Goal: Check status: Check status

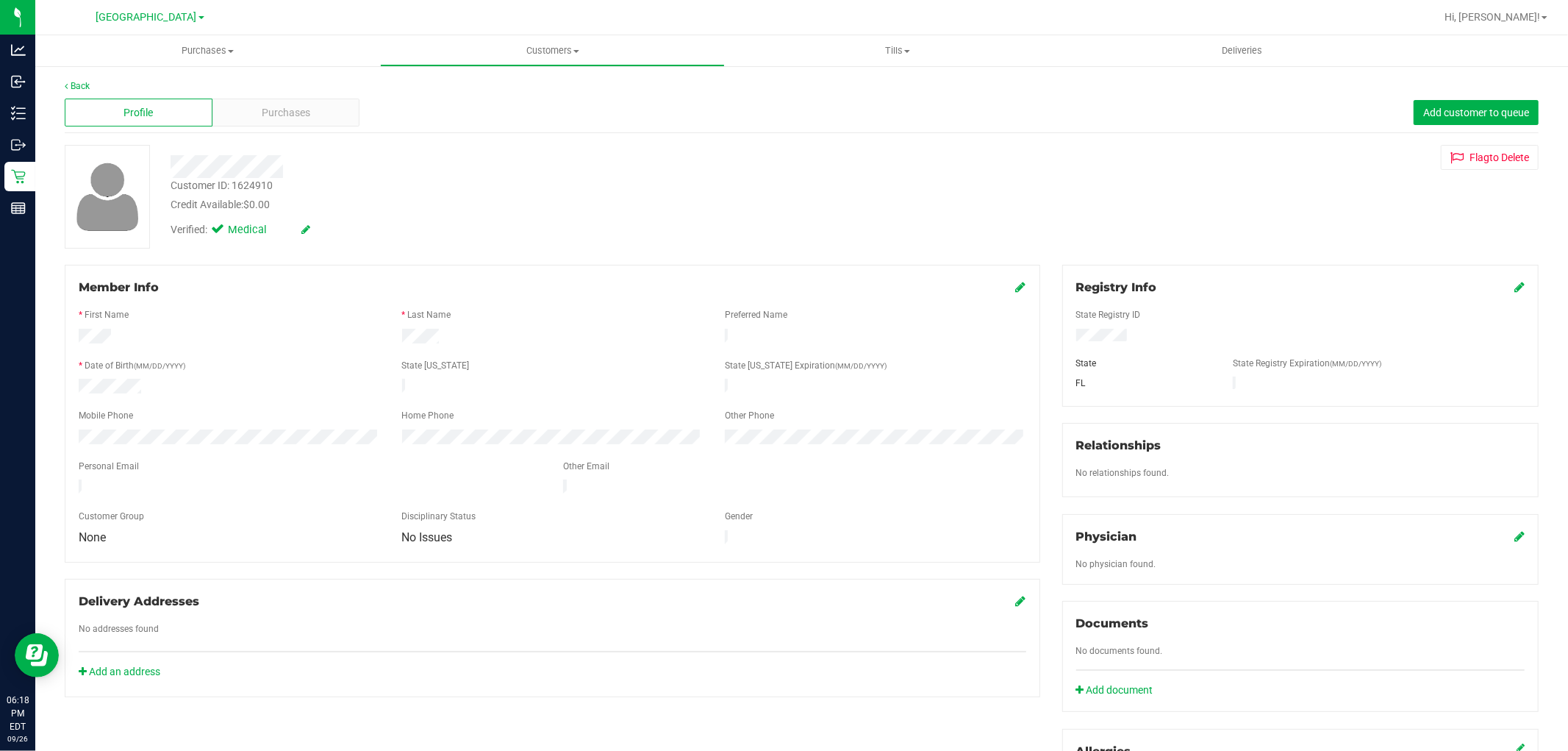
click at [1111, 341] on div at bounding box center [1301, 336] width 470 height 16
click at [108, 376] on div at bounding box center [553, 377] width 947 height 3
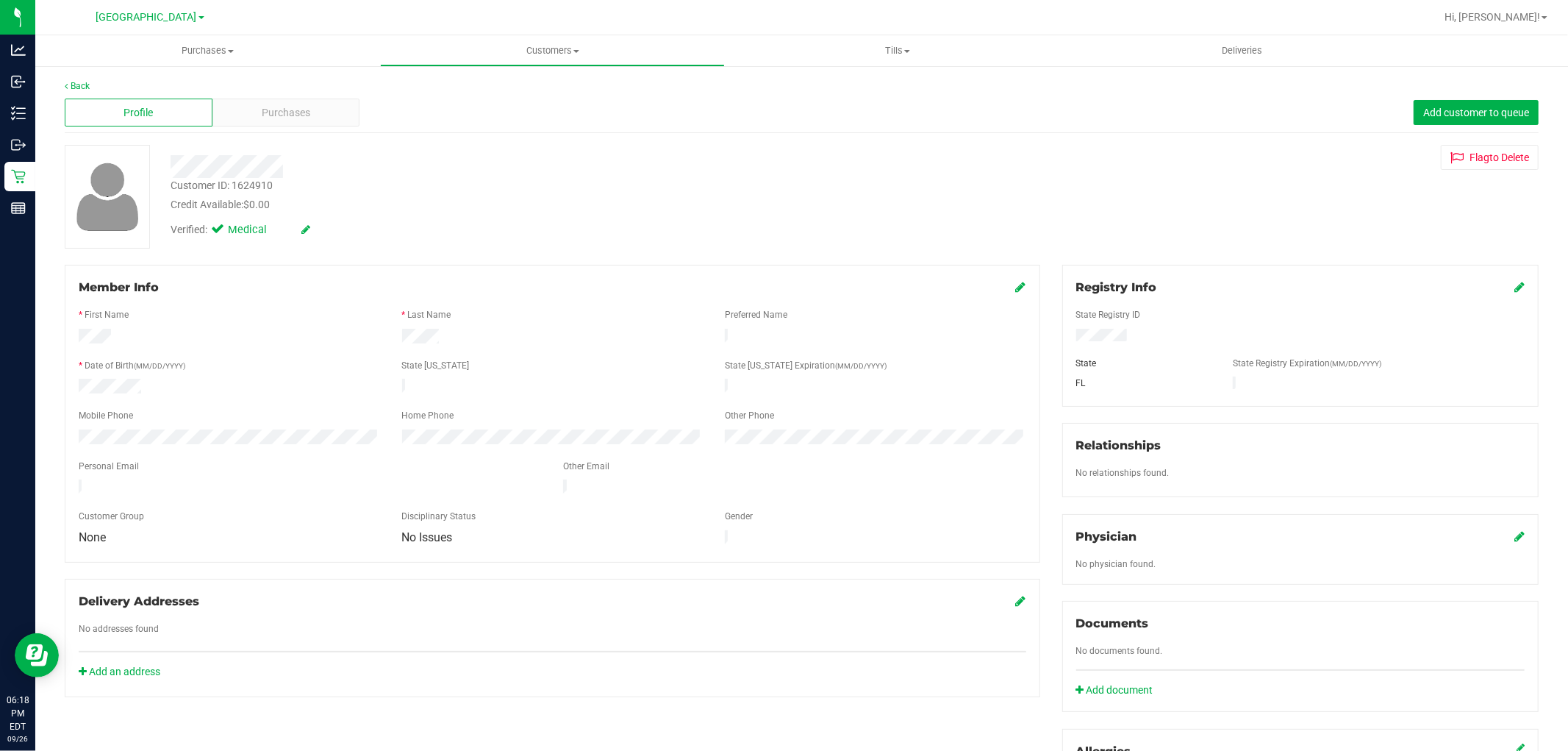
click at [97, 397] on div at bounding box center [553, 403] width 947 height 12
click at [276, 115] on span "Purchases" at bounding box center [286, 113] width 49 height 15
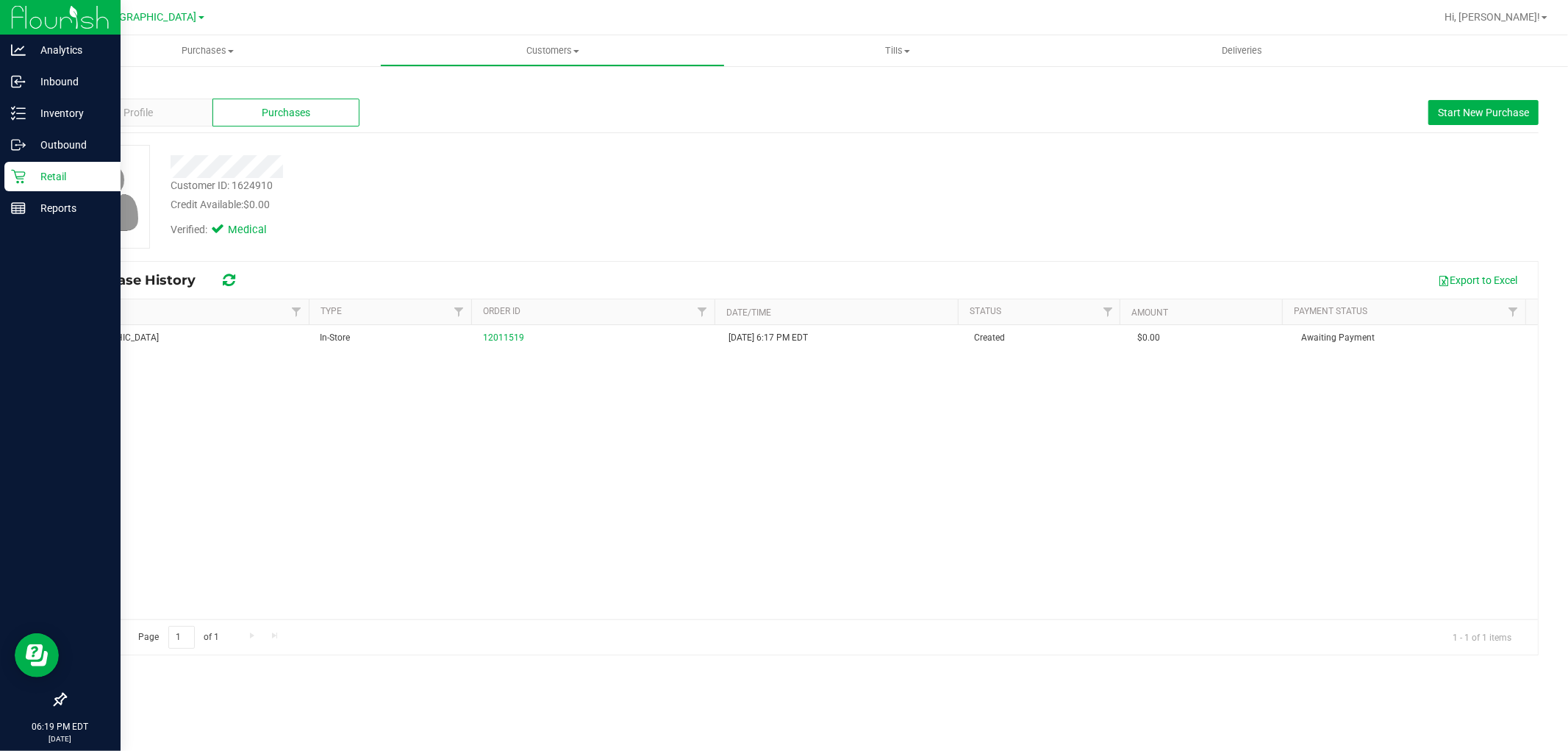
click at [43, 180] on p "Retail" at bounding box center [70, 176] width 88 height 18
